Goal: Information Seeking & Learning: Learn about a topic

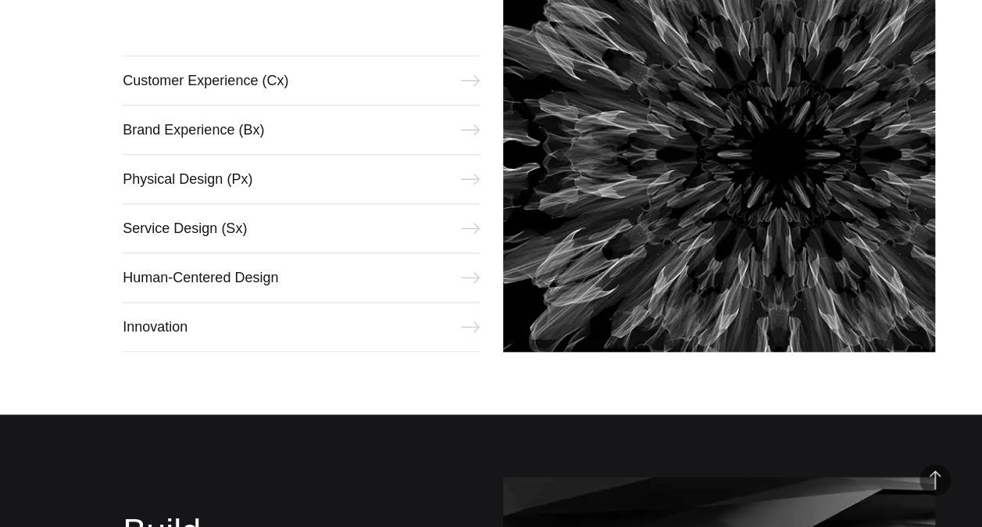
scroll to position [746, 0]
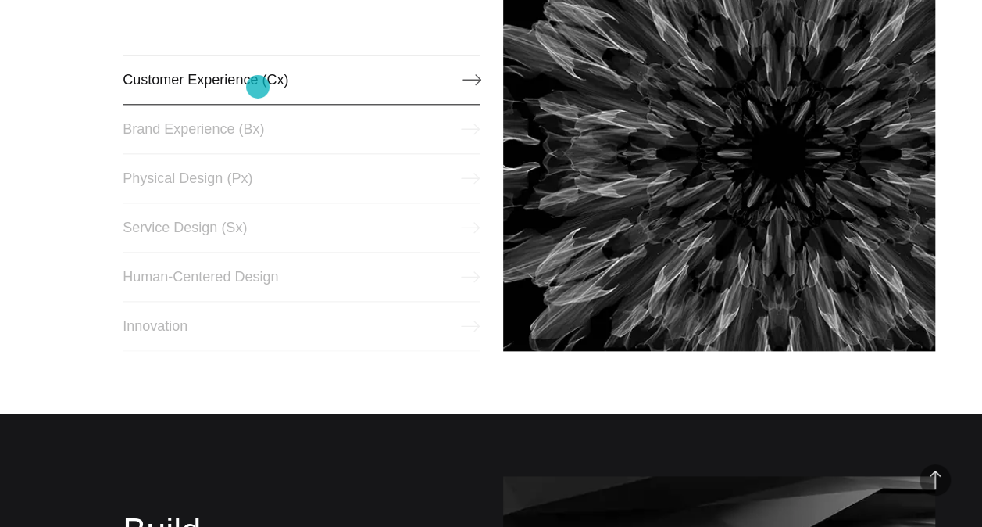
click at [258, 87] on link "Customer Experience (Cx)" at bounding box center [301, 80] width 356 height 50
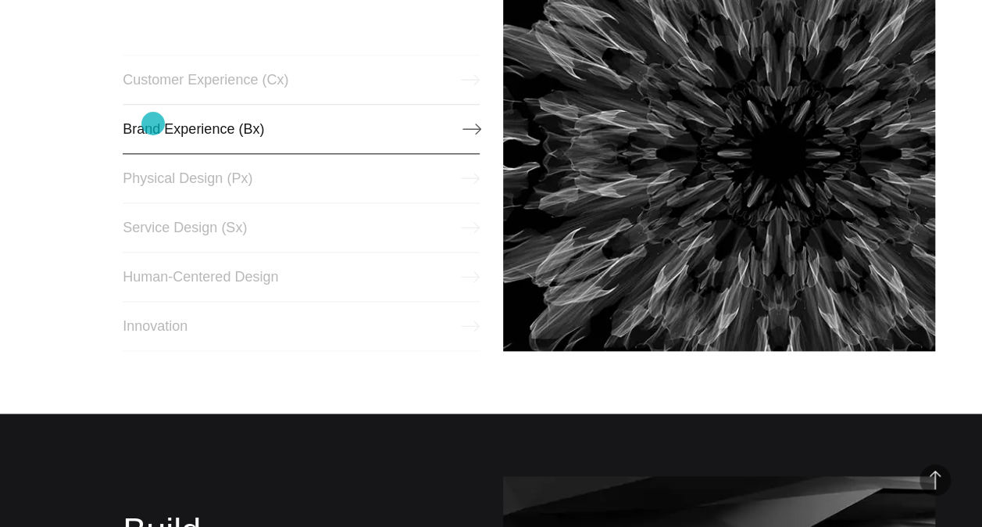
click at [153, 123] on link "Brand Experience (Bx)" at bounding box center [301, 129] width 356 height 50
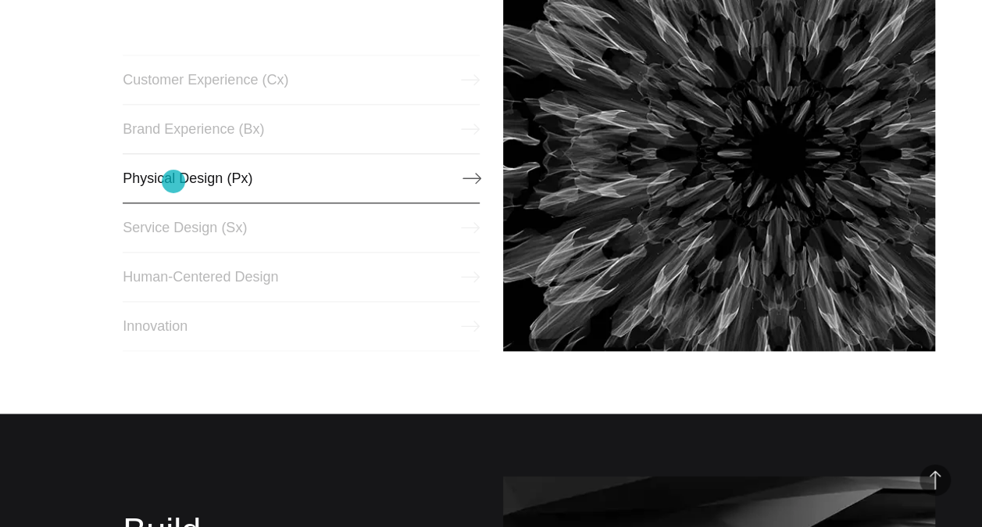
click at [173, 180] on link "Physical Design (Px)" at bounding box center [301, 178] width 356 height 50
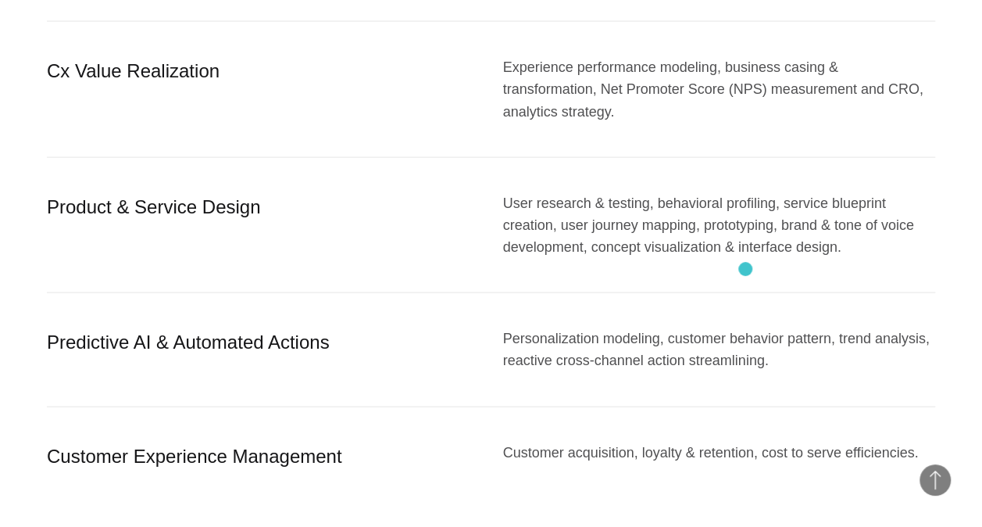
scroll to position [1575, 0]
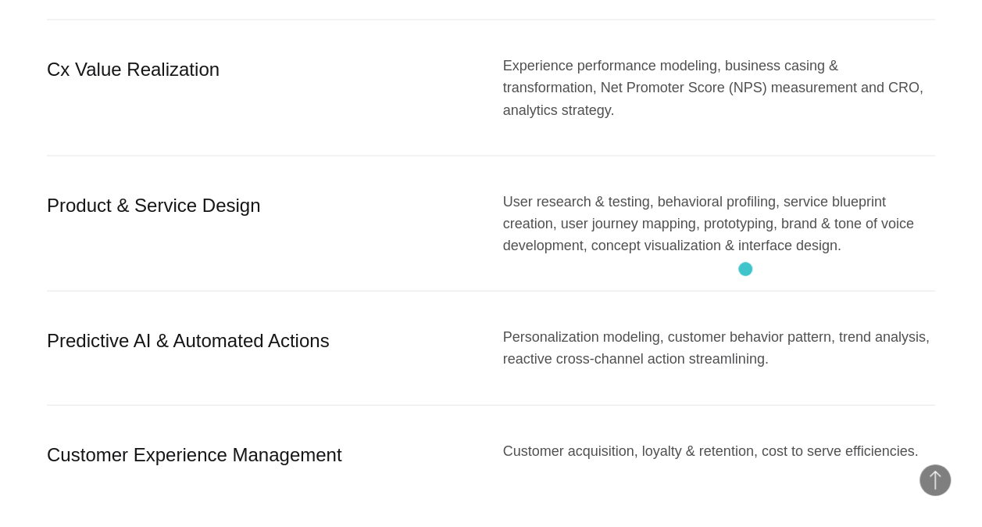
click at [745, 291] on div "Predictive AI & Automated Actions Personalization modeling, customer behavior p…" at bounding box center [491, 347] width 888 height 113
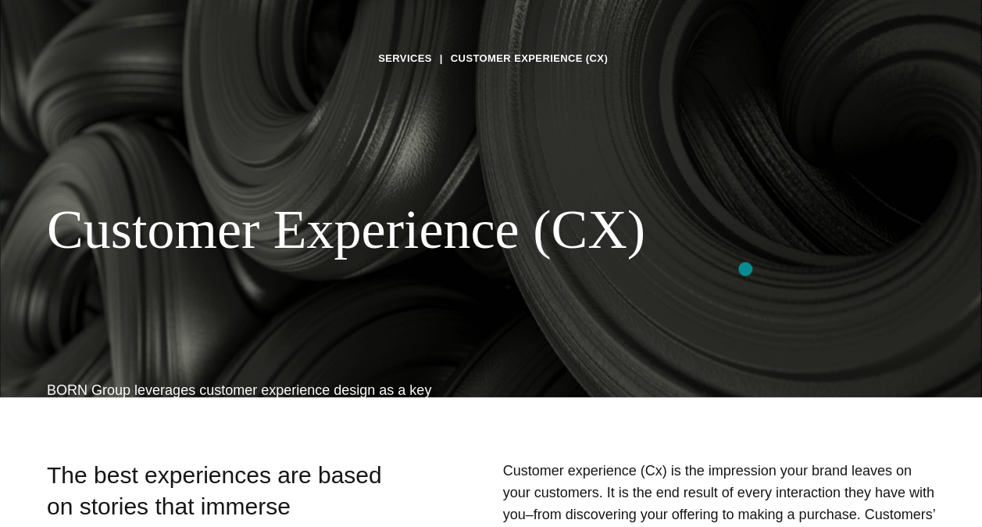
scroll to position [0, 0]
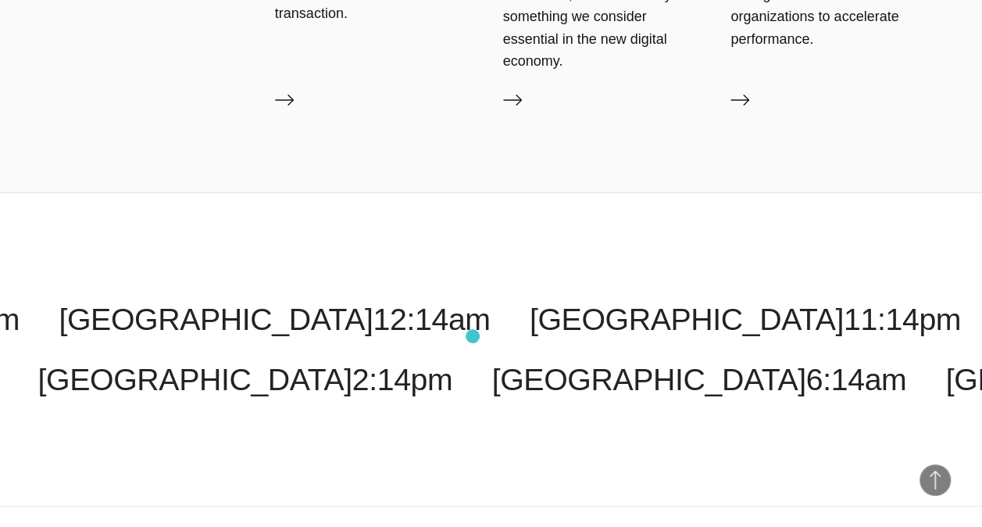
scroll to position [2804, 0]
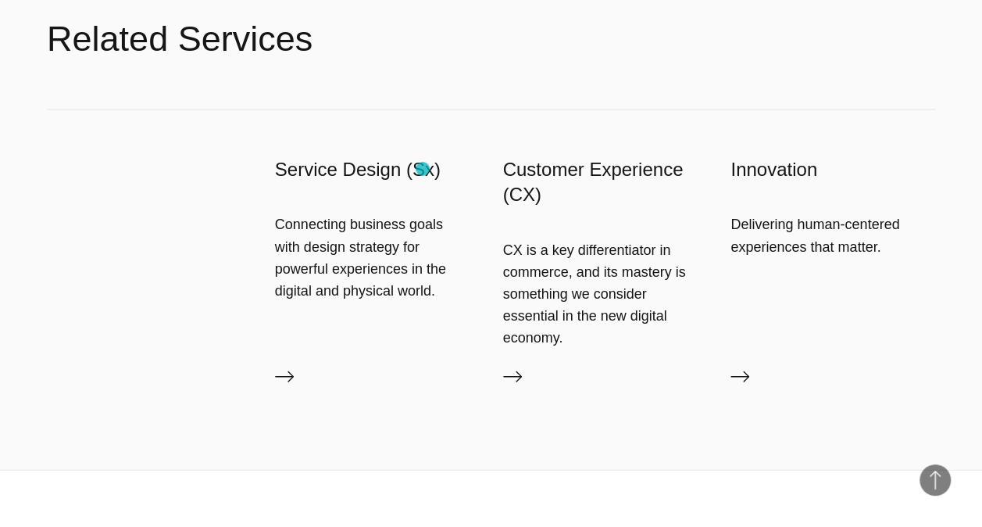
scroll to position [1680, 0]
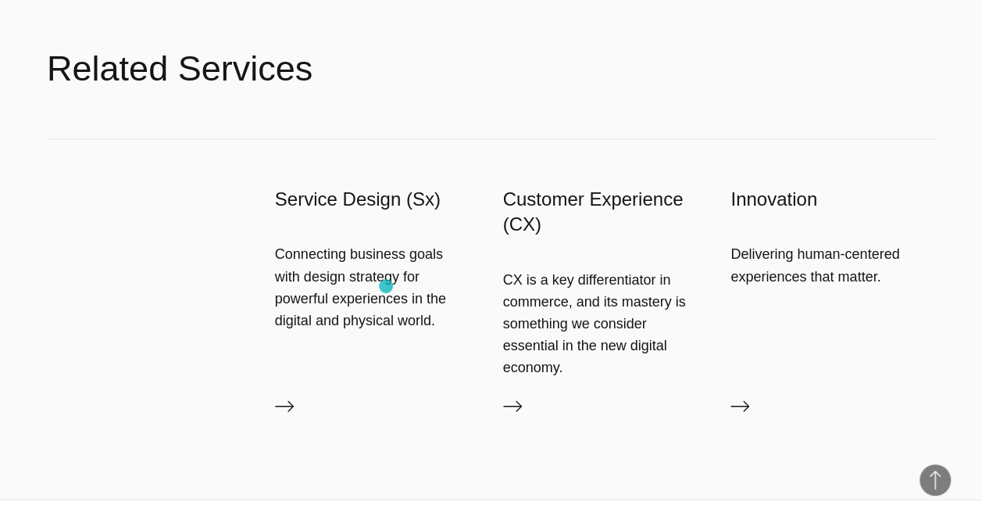
drag, startPoint x: 272, startPoint y: 138, endPoint x: 386, endPoint y: 284, distance: 186.0
click at [386, 284] on div "Service Design (Sx) Connecting business goals with design strategy for powerful…" at bounding box center [491, 319] width 888 height 359
drag, startPoint x: 386, startPoint y: 284, endPoint x: 382, endPoint y: 375, distance: 90.7
click at [382, 375] on div "Service Design (Sx) Connecting business goals with design strategy for powerful…" at bounding box center [491, 319] width 888 height 359
